Goal: Information Seeking & Learning: Learn about a topic

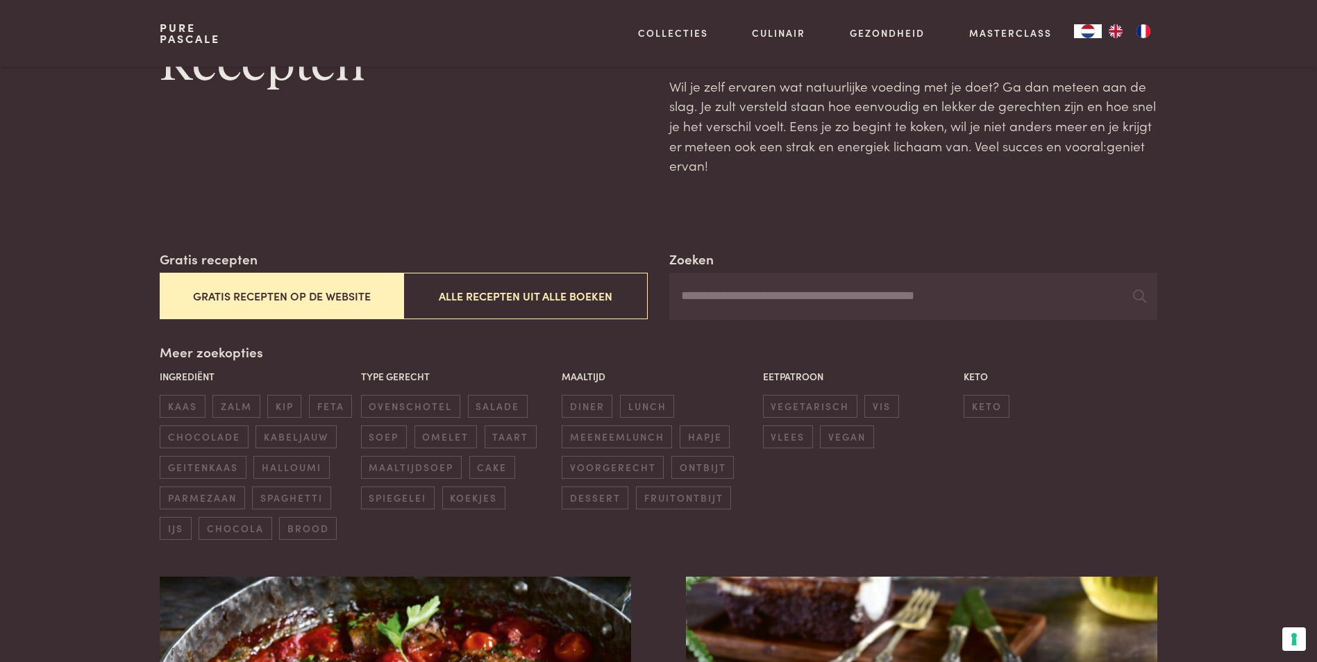
click at [324, 289] on button "Gratis recepten op de website" at bounding box center [282, 296] width 244 height 47
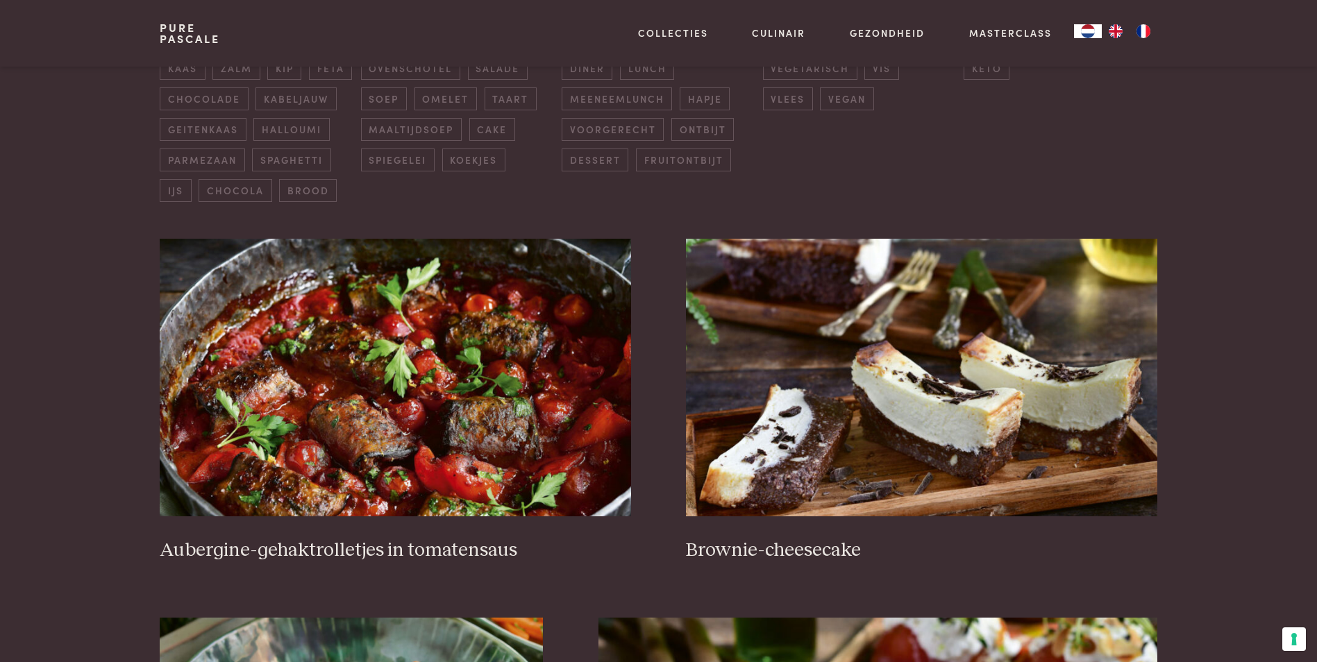
scroll to position [527, 0]
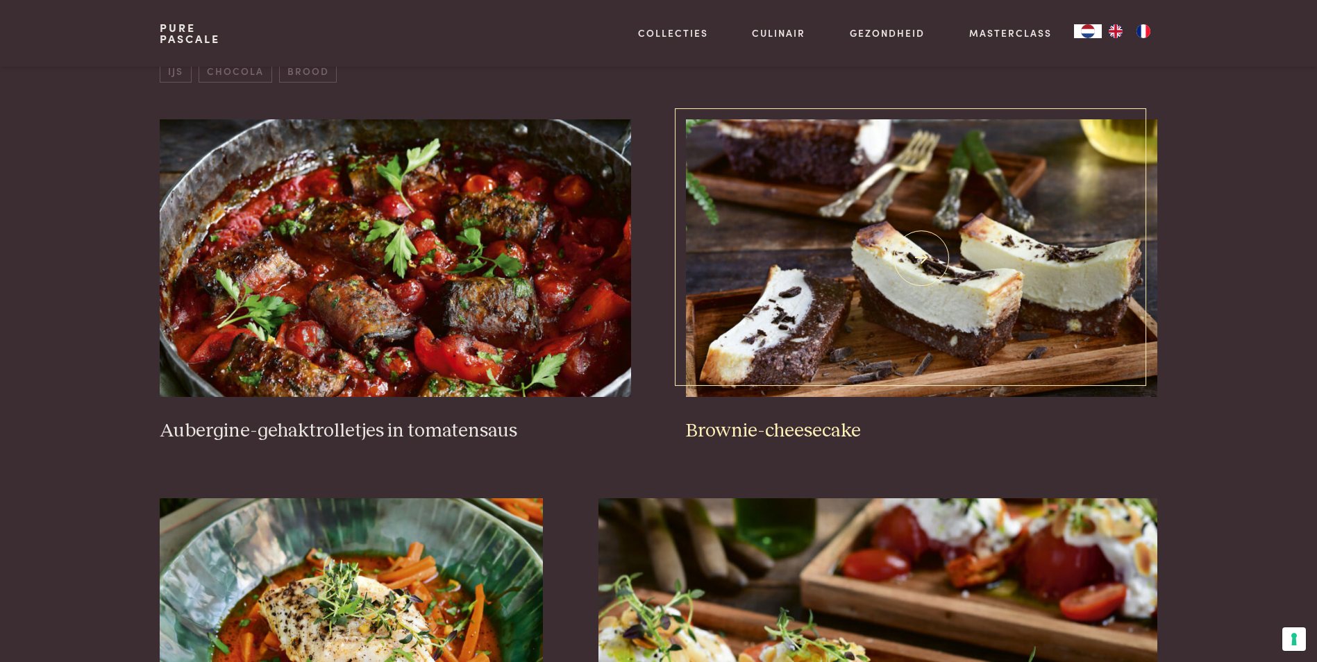
click at [811, 286] on img at bounding box center [921, 258] width 471 height 278
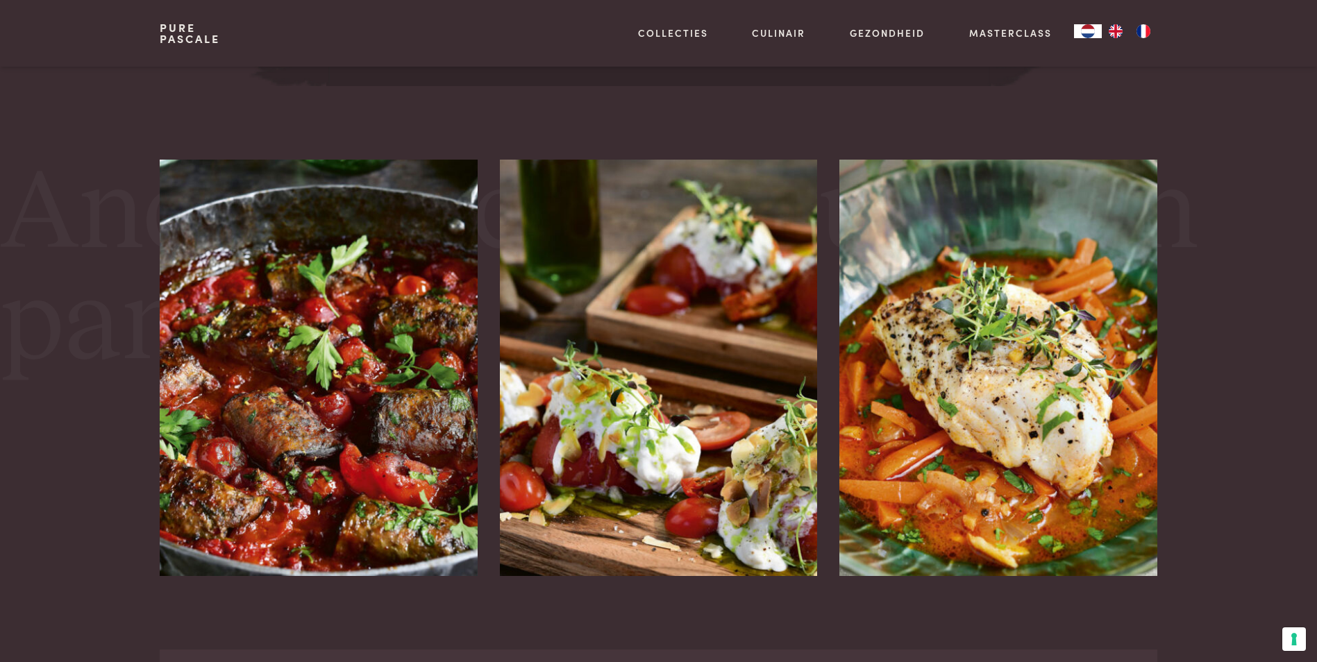
scroll to position [2429, 0]
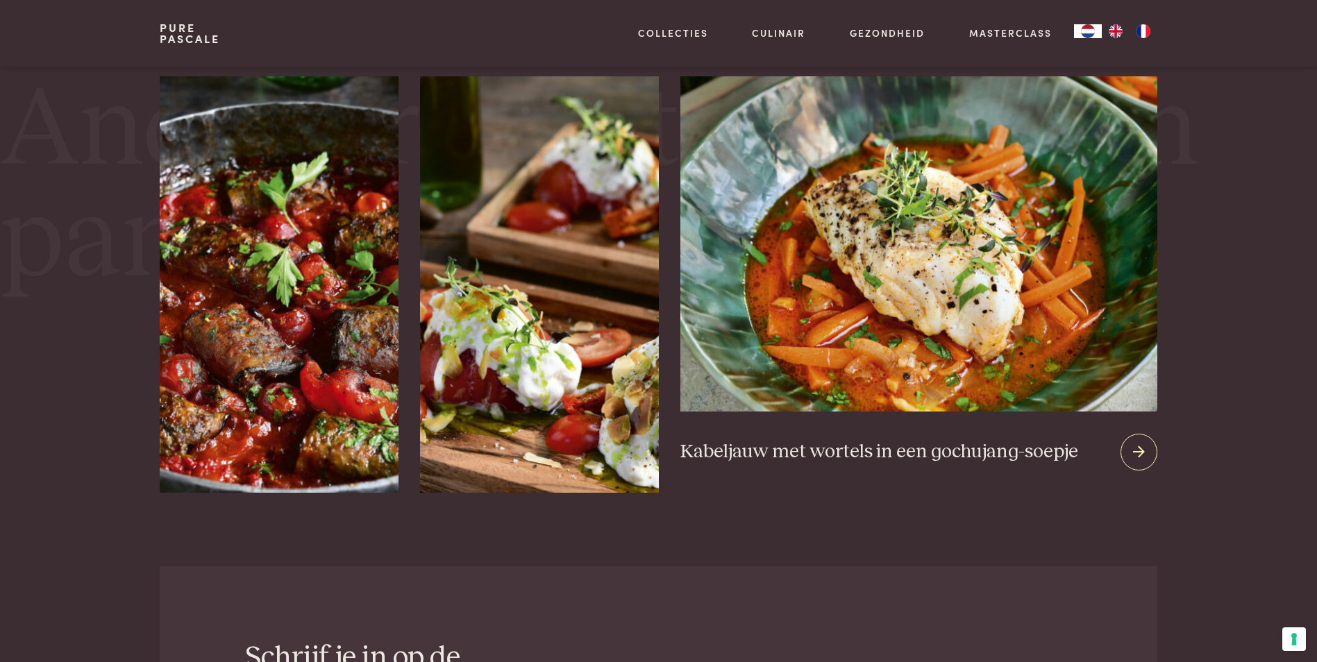
click at [1133, 450] on icon at bounding box center [1139, 452] width 12 height 20
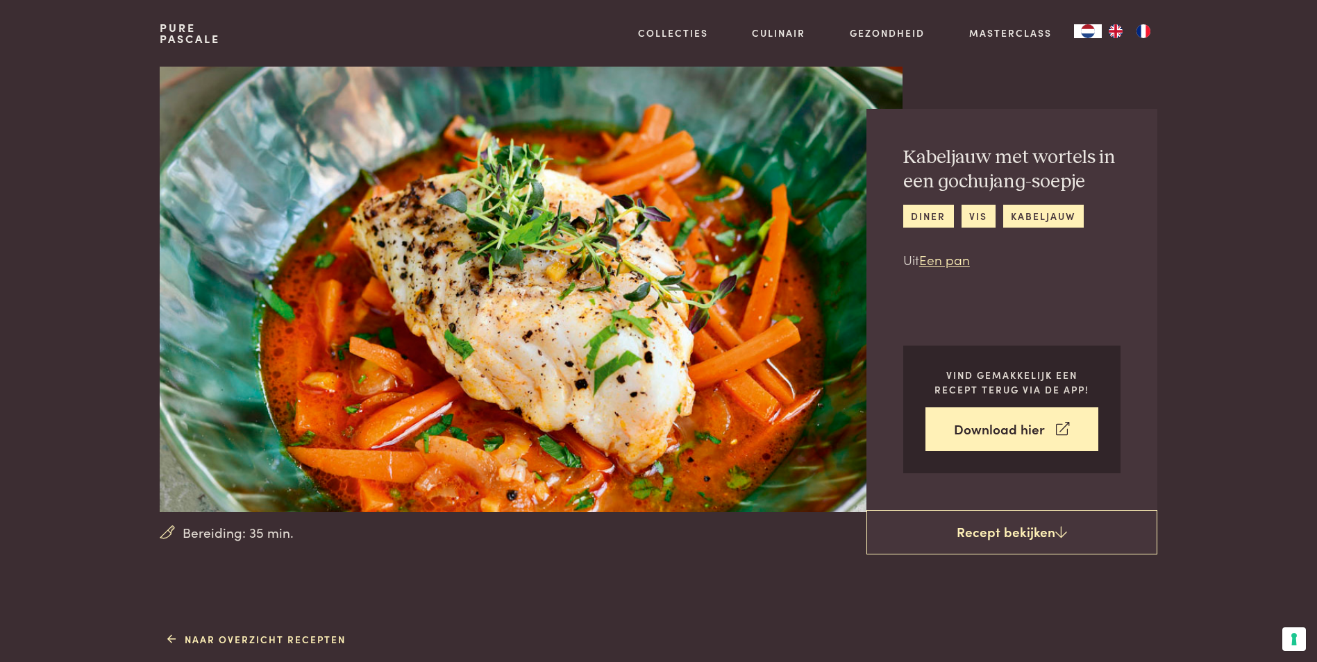
click at [1137, 450] on div "Kabeljauw met wortels in een gochujang-soepje diner vis kabeljauw Uit Een pan V…" at bounding box center [1011, 309] width 291 height 401
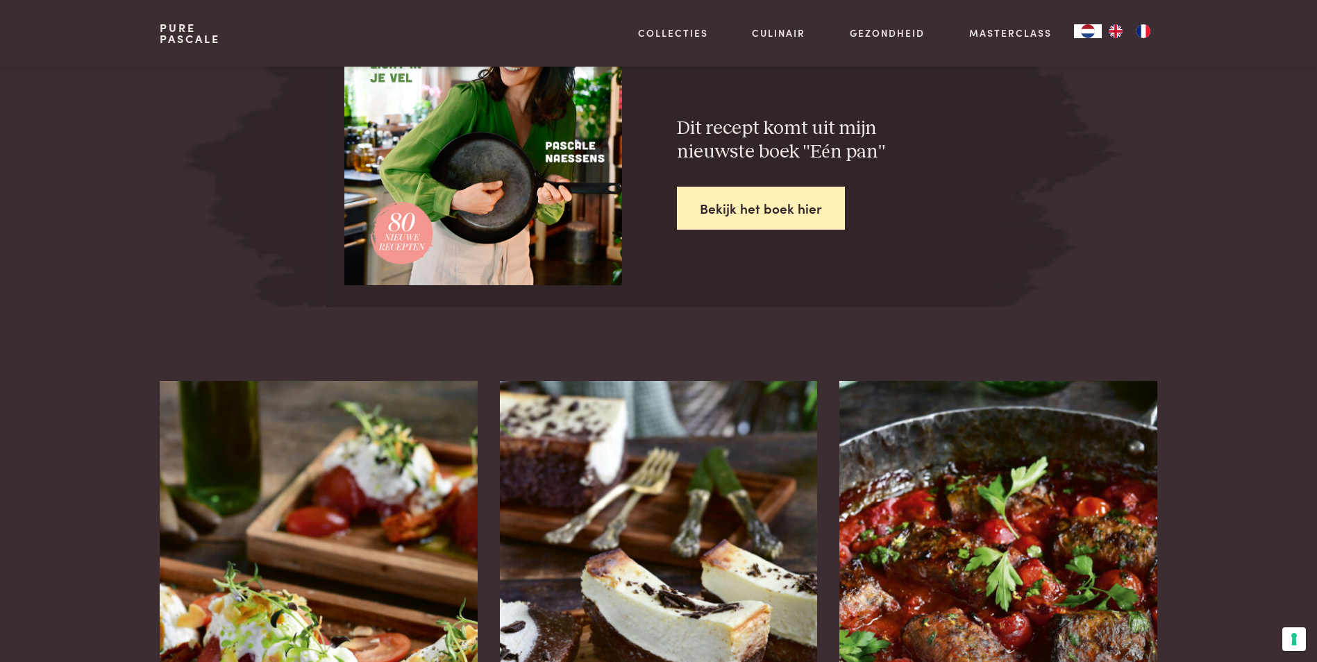
scroll to position [2360, 0]
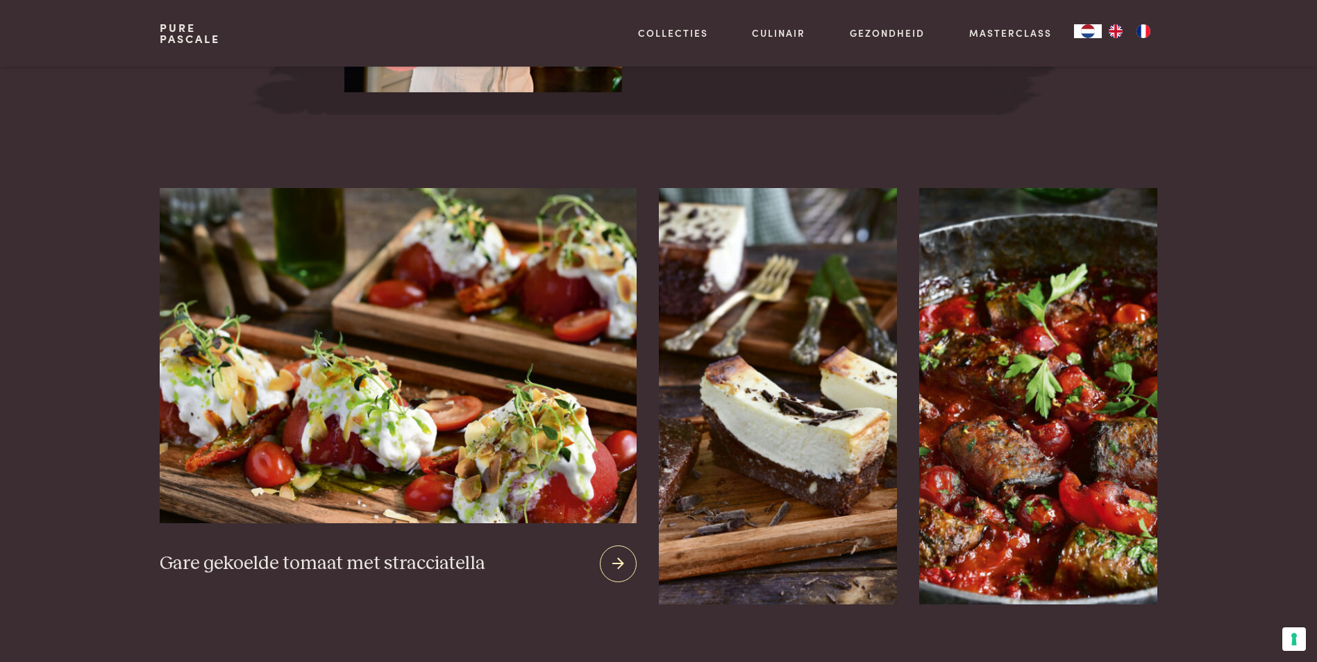
click at [355, 305] on img at bounding box center [398, 355] width 476 height 335
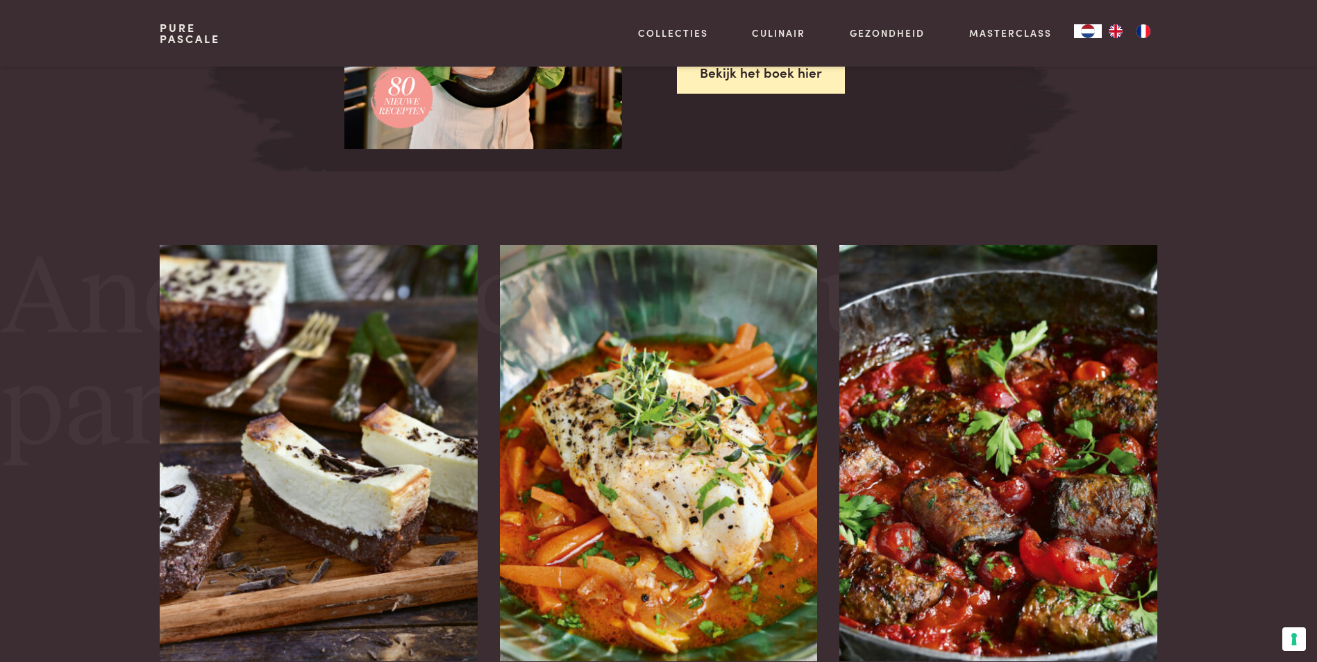
scroll to position [2360, 0]
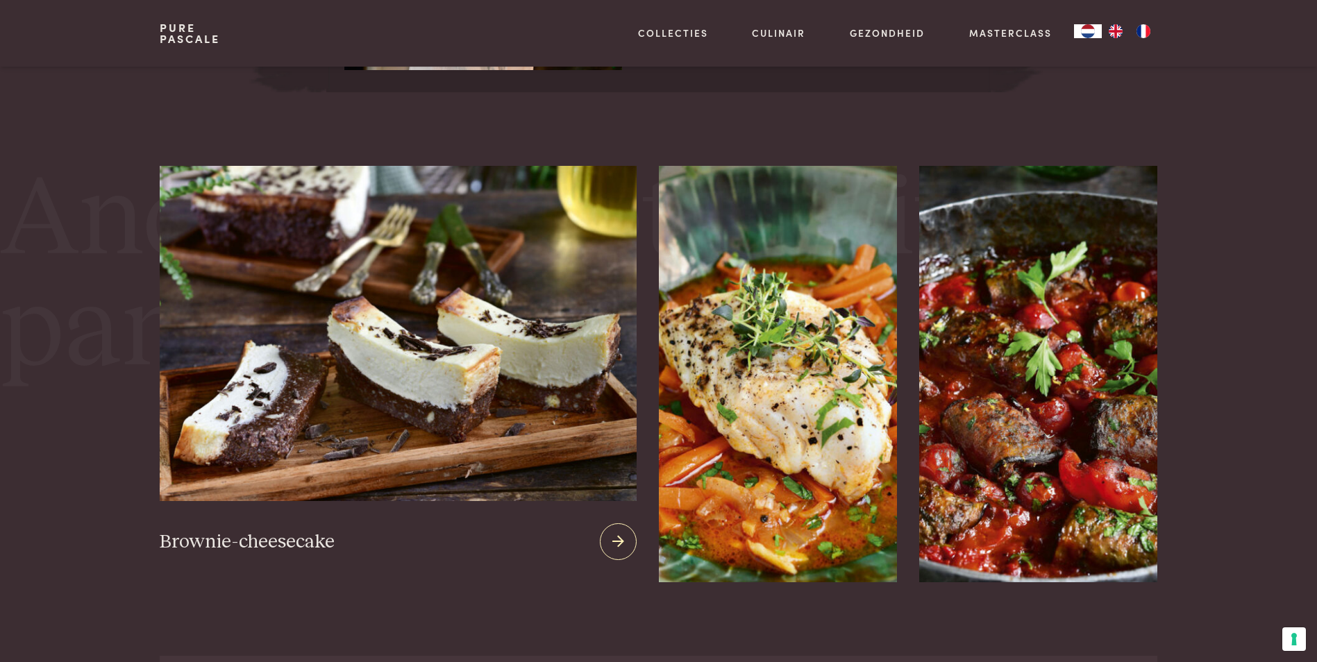
click at [355, 291] on img at bounding box center [398, 333] width 476 height 335
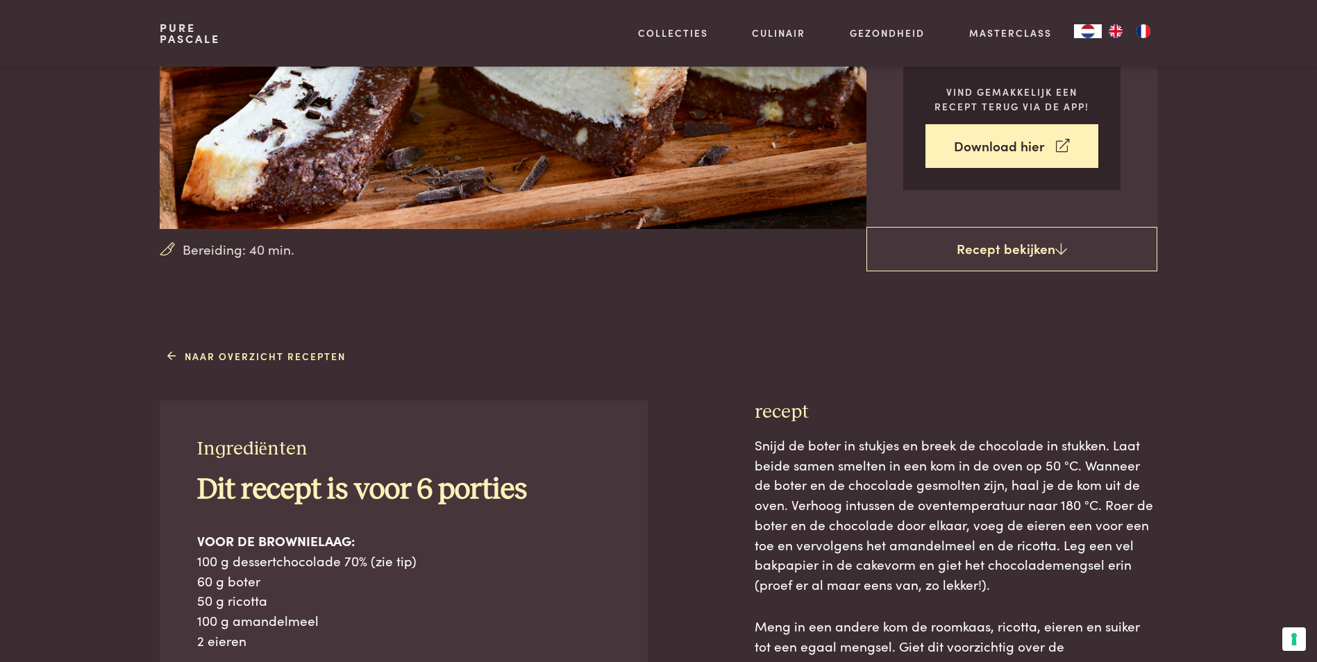
scroll to position [278, 0]
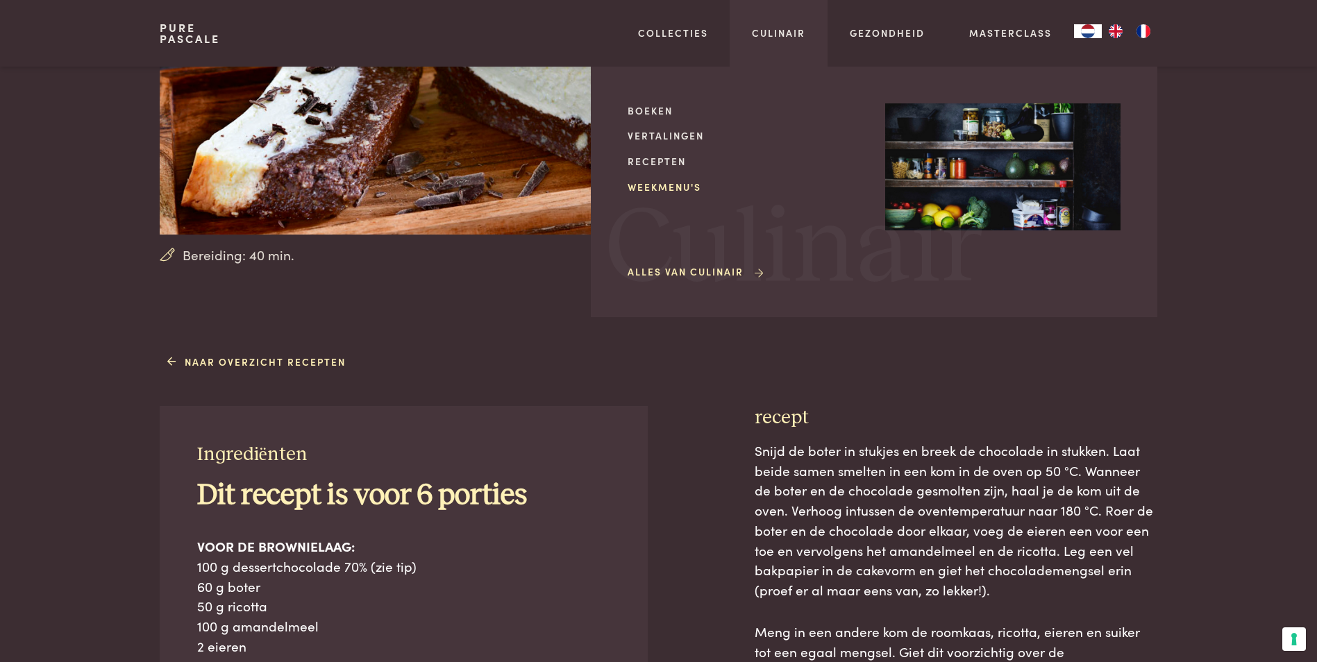
click at [675, 180] on link "Weekmenu's" at bounding box center [744, 187] width 235 height 15
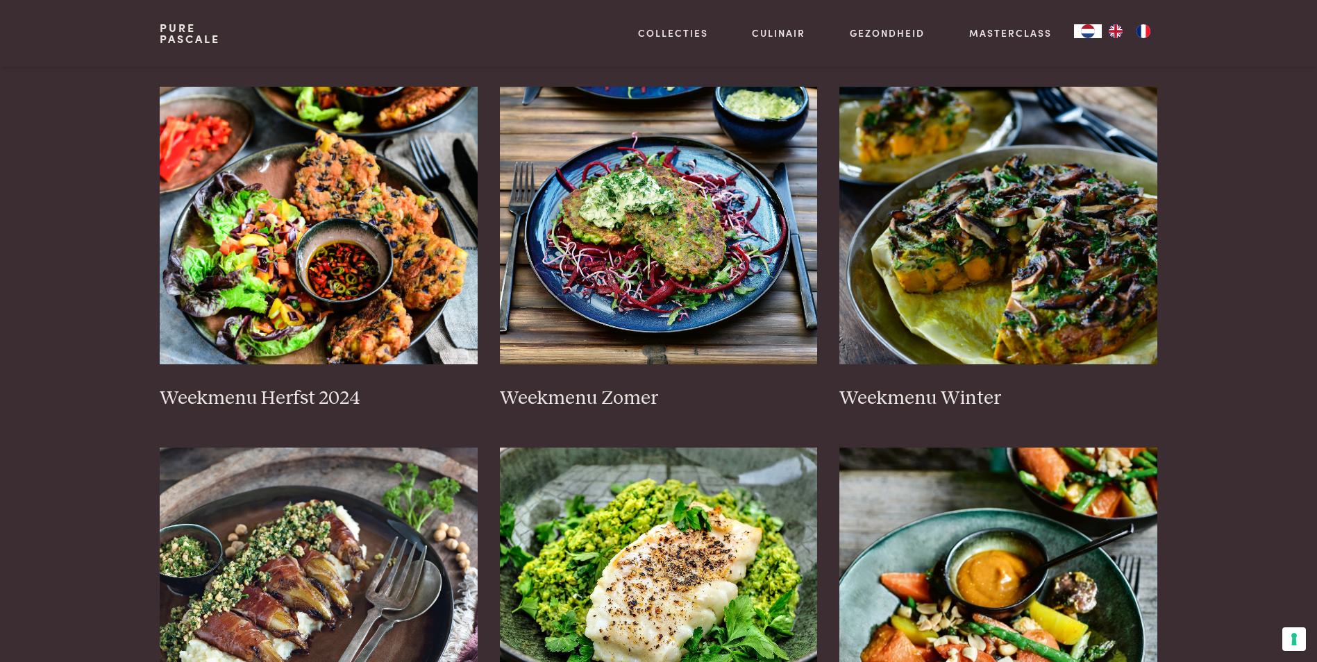
scroll to position [278, 0]
click at [274, 154] on img at bounding box center [319, 225] width 318 height 278
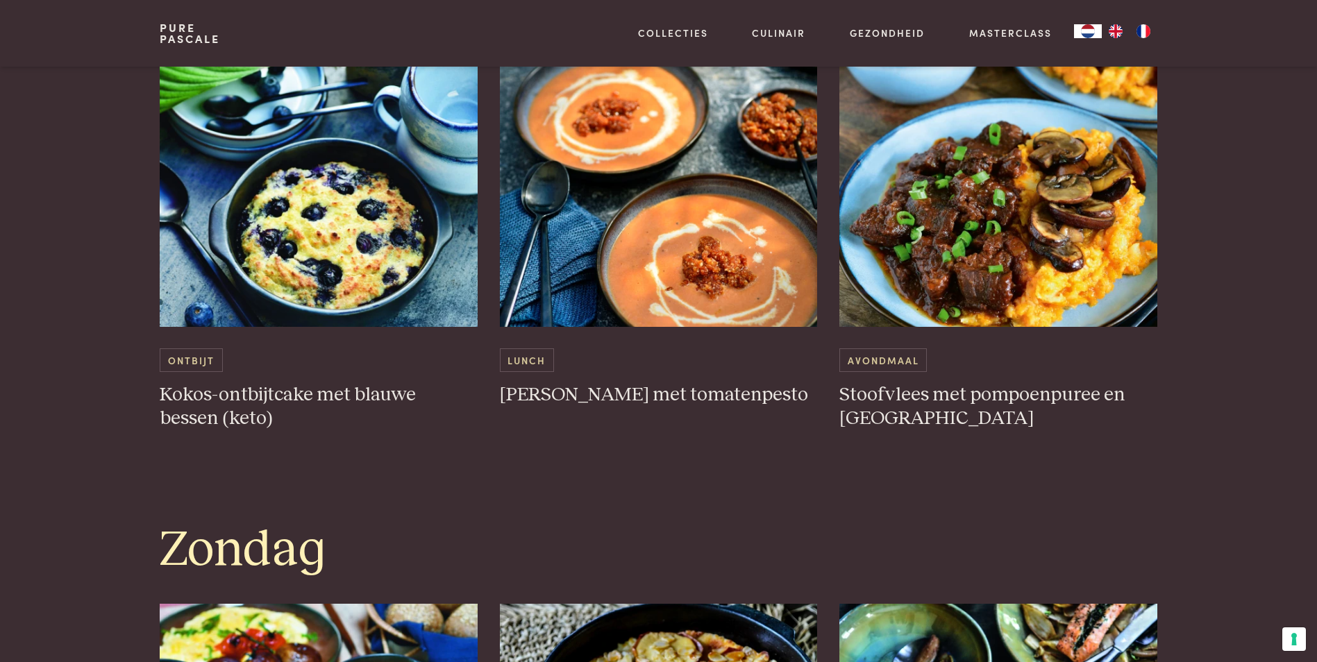
scroll to position [3609, 0]
click at [265, 196] on img at bounding box center [319, 188] width 318 height 278
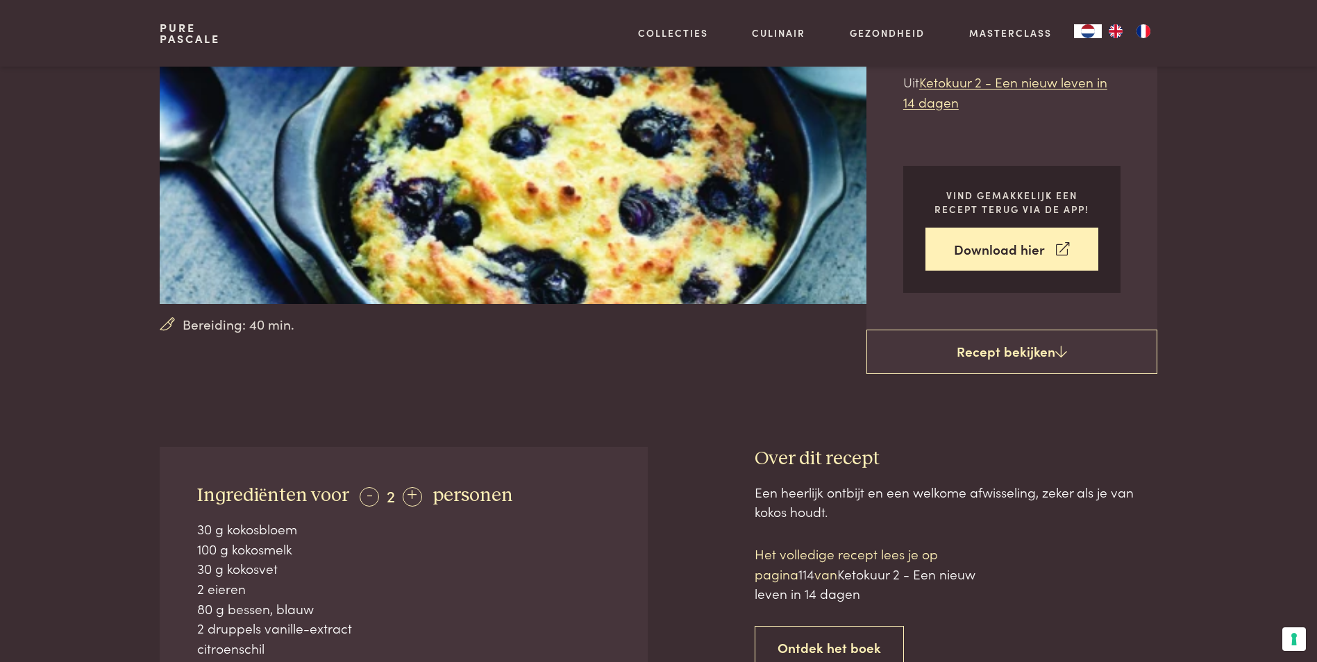
scroll to position [347, 0]
